Goal: Information Seeking & Learning: Learn about a topic

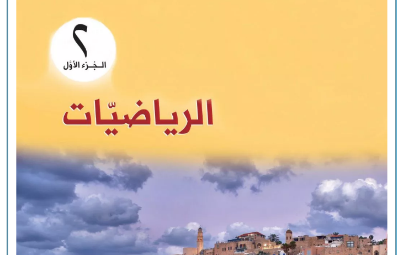
scroll to position [915, 0]
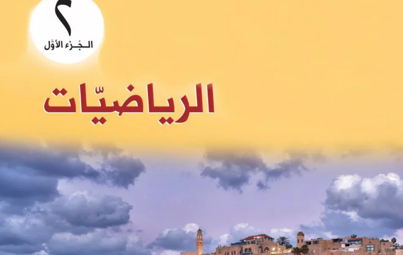
click at [252, 119] on img at bounding box center [201, 224] width 421 height 522
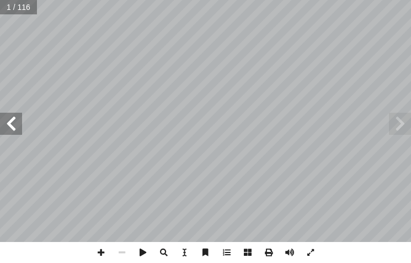
click at [9, 123] on span at bounding box center [11, 124] width 22 height 22
click at [9, 120] on span at bounding box center [11, 124] width 22 height 22
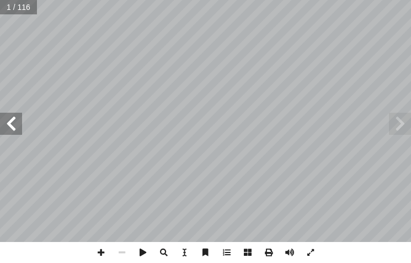
click at [9, 120] on span at bounding box center [11, 124] width 22 height 22
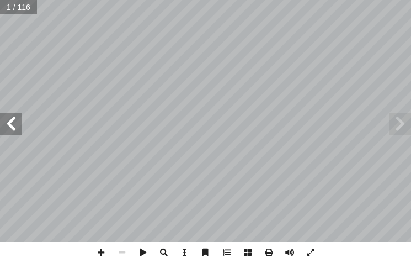
click at [9, 120] on span at bounding box center [11, 124] width 22 height 22
click at [10, 120] on span at bounding box center [11, 124] width 22 height 22
click at [19, 113] on span at bounding box center [11, 124] width 22 height 22
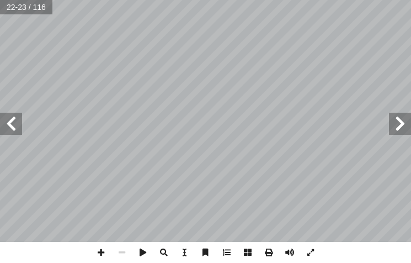
click at [14, 126] on span at bounding box center [11, 124] width 22 height 22
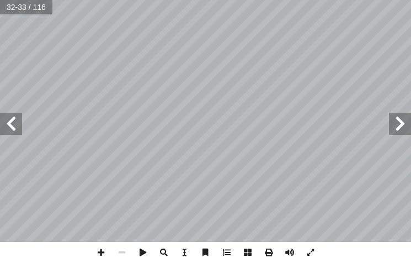
click at [14, 126] on span at bounding box center [11, 124] width 22 height 22
click at [403, 123] on span at bounding box center [400, 124] width 22 height 22
click at [97, 253] on span at bounding box center [101, 252] width 21 height 21
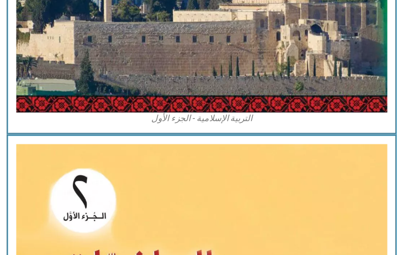
scroll to position [773, 0]
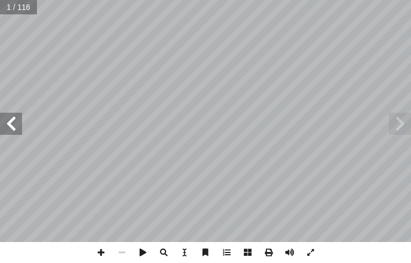
click at [10, 126] on span at bounding box center [11, 124] width 22 height 22
click at [13, 130] on span at bounding box center [11, 124] width 22 height 22
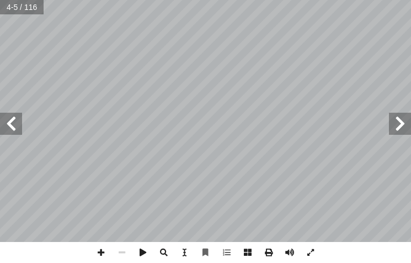
click at [13, 130] on span at bounding box center [11, 124] width 22 height 22
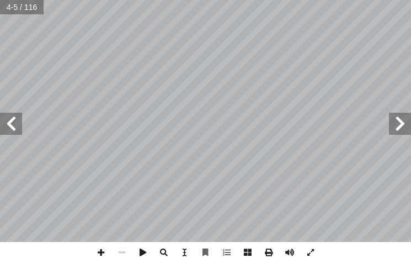
click at [13, 130] on span at bounding box center [11, 124] width 22 height 22
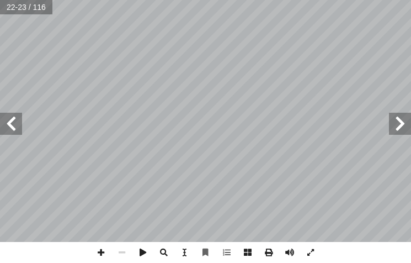
click at [13, 130] on span at bounding box center [11, 124] width 22 height 22
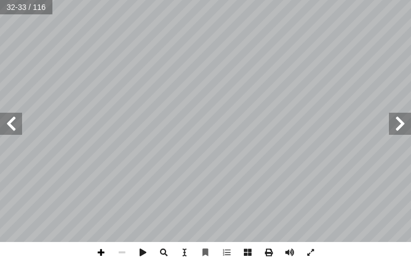
click at [104, 256] on span at bounding box center [101, 252] width 21 height 21
click at [5, 128] on span at bounding box center [11, 124] width 22 height 22
